Goal: Transaction & Acquisition: Purchase product/service

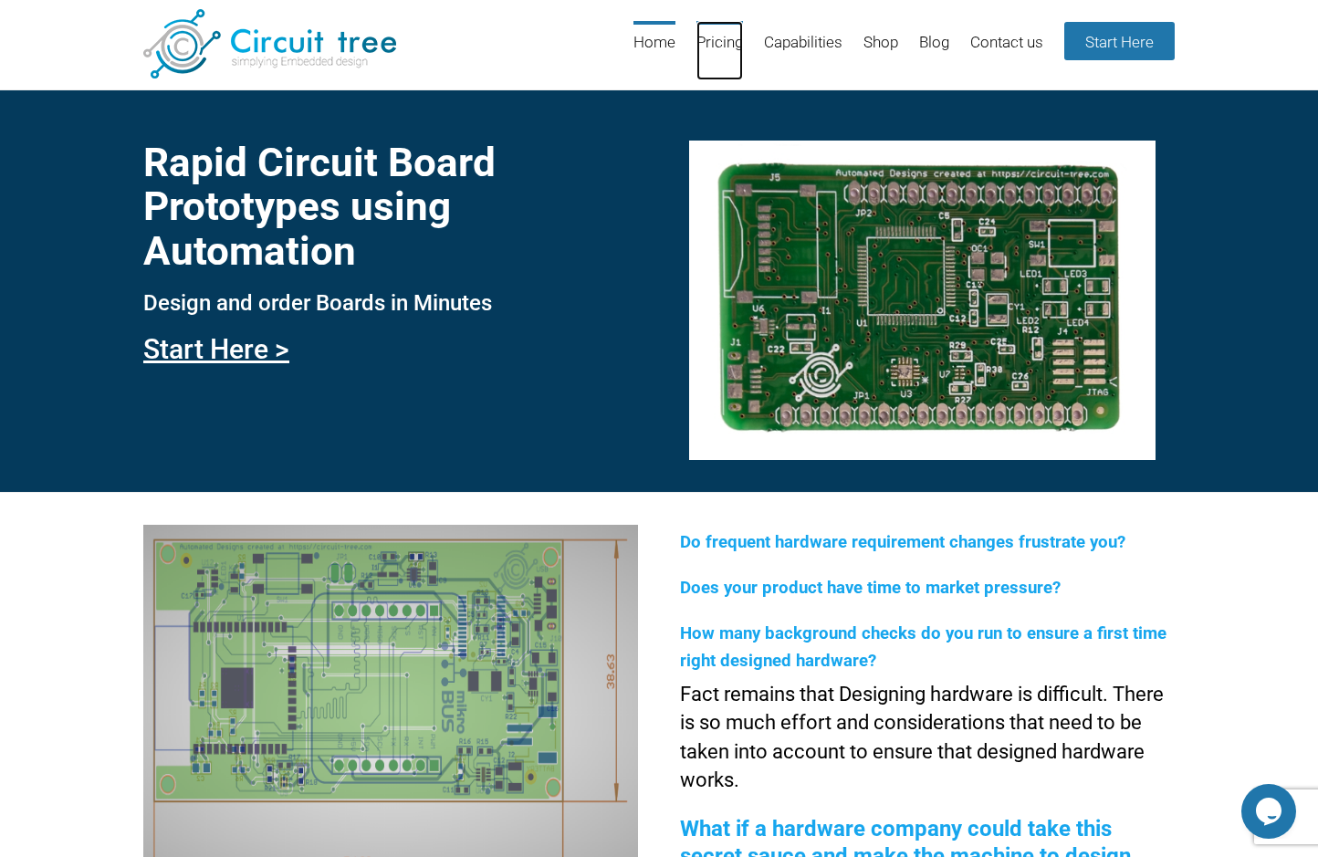
click at [724, 39] on link "Pricing" at bounding box center [719, 50] width 47 height 59
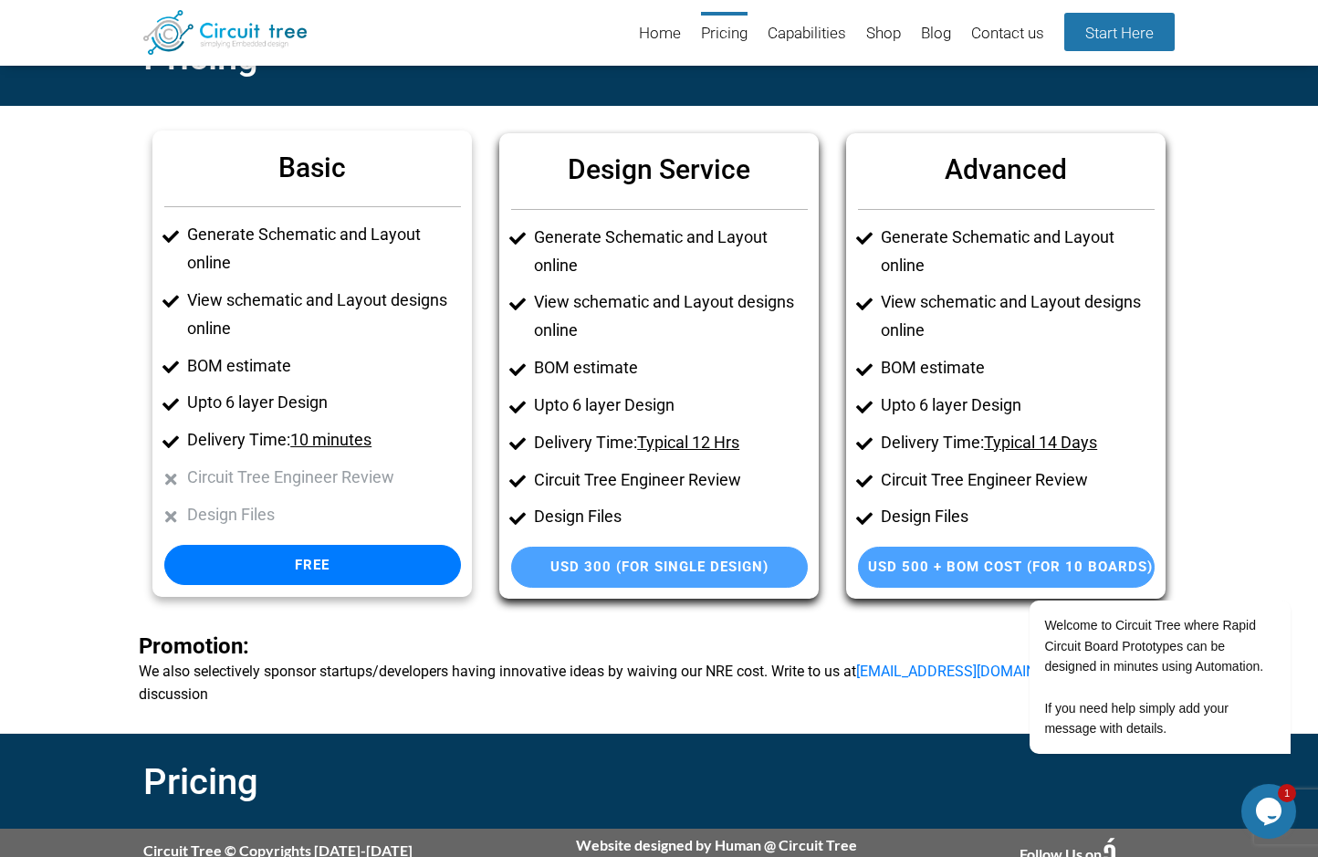
scroll to position [54, 0]
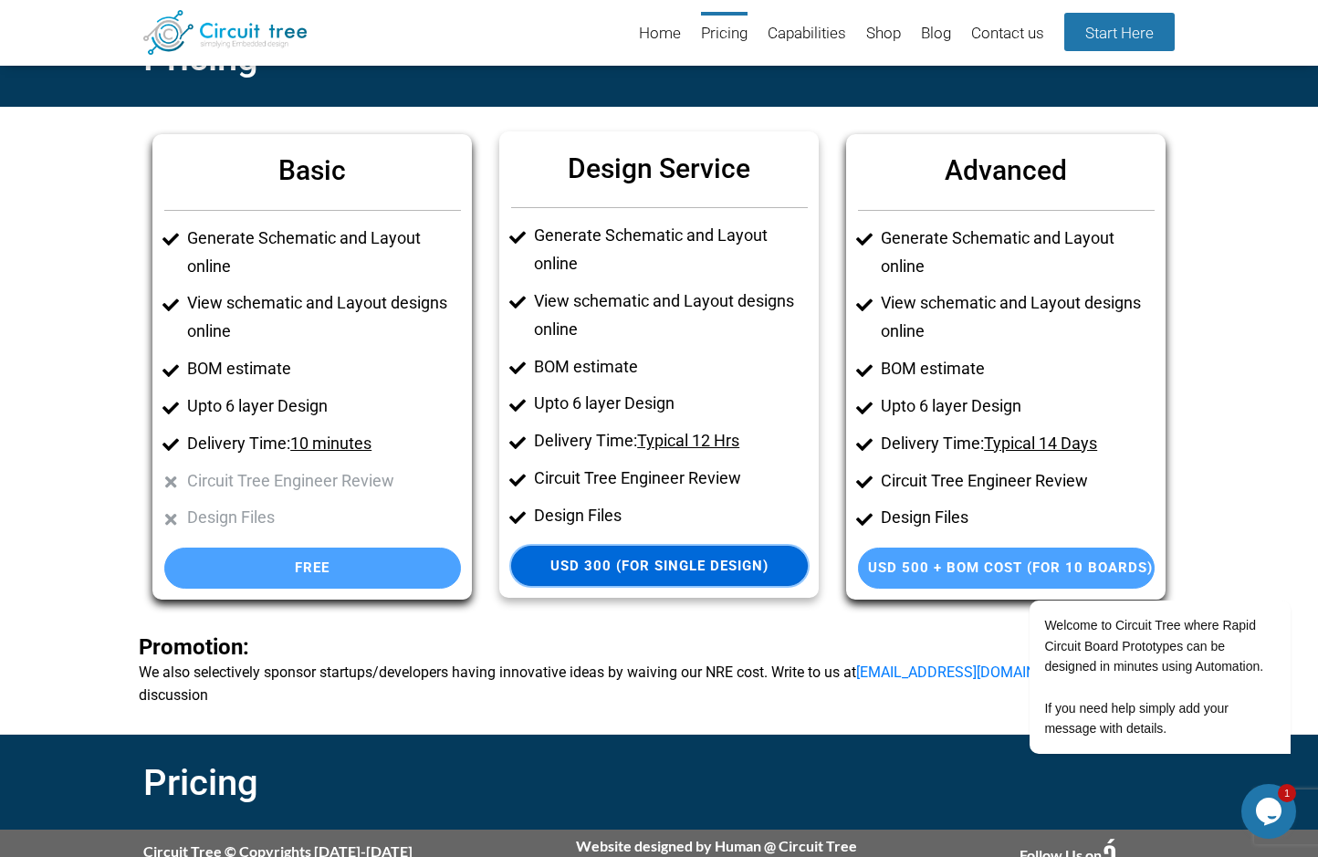
click at [651, 563] on link "USD 300 (For single Design)" at bounding box center [659, 566] width 297 height 41
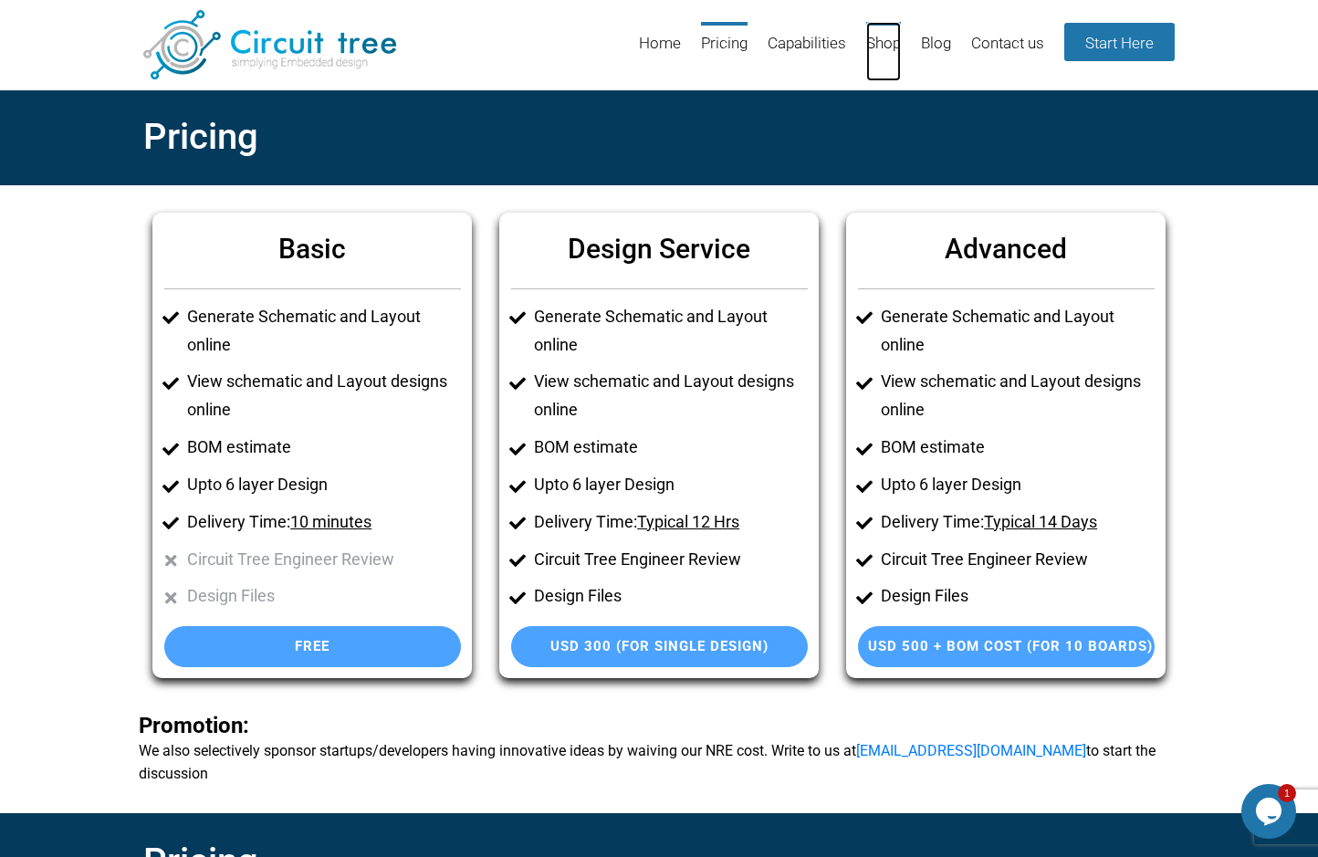
click at [887, 43] on link "Shop" at bounding box center [883, 51] width 35 height 59
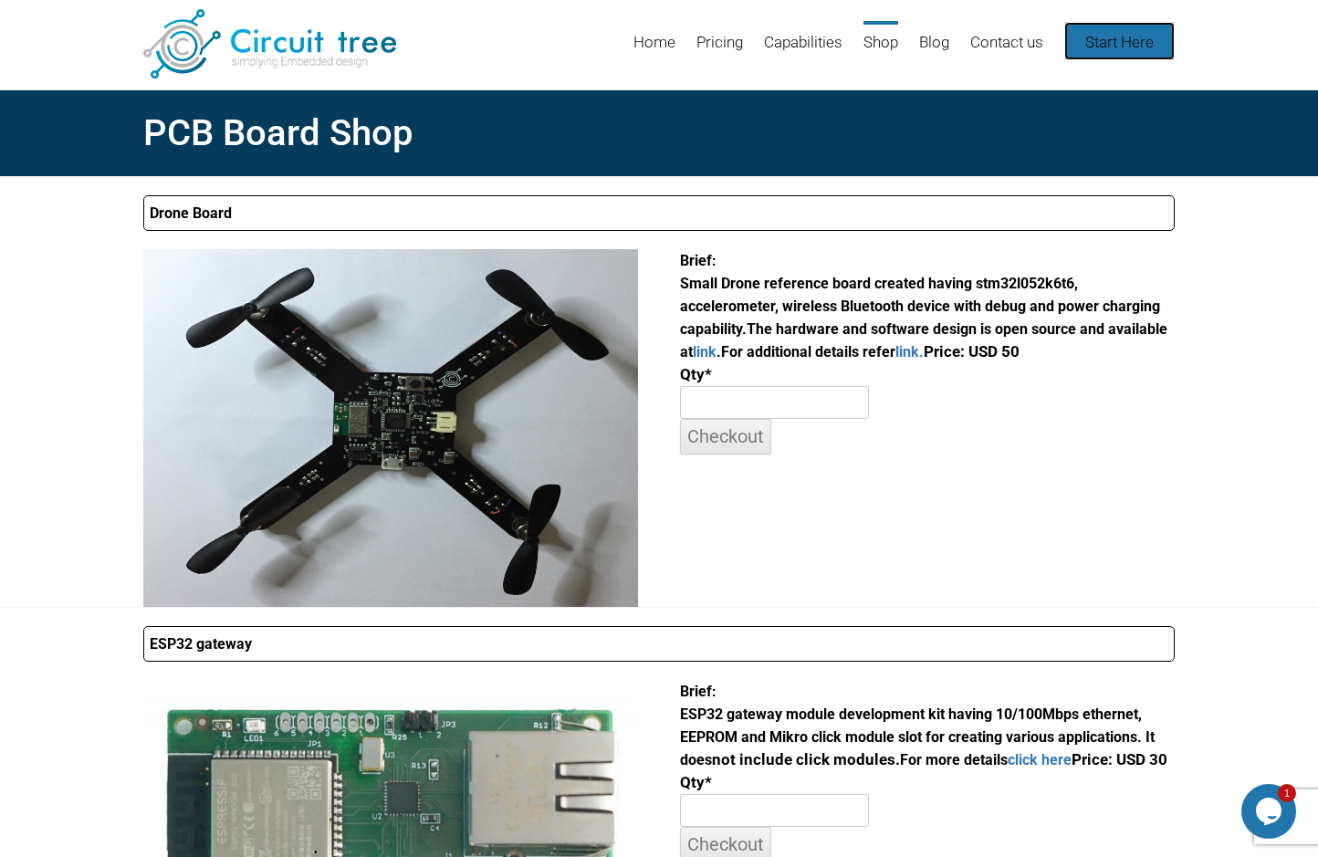
click at [1142, 37] on link "Start Here" at bounding box center [1119, 41] width 110 height 38
